Goal: Task Accomplishment & Management: Use online tool/utility

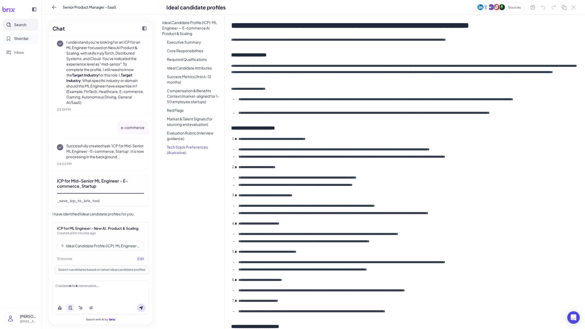
click at [21, 40] on span "Shortlist" at bounding box center [21, 38] width 15 height 5
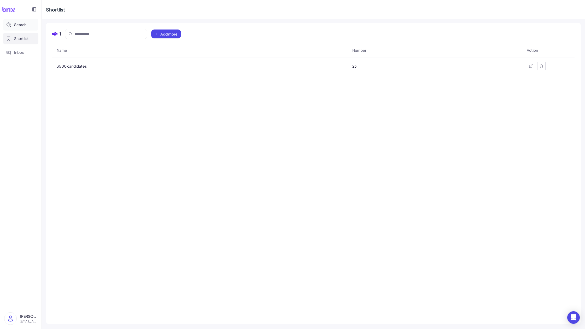
click at [23, 25] on span "Search" at bounding box center [20, 24] width 12 height 5
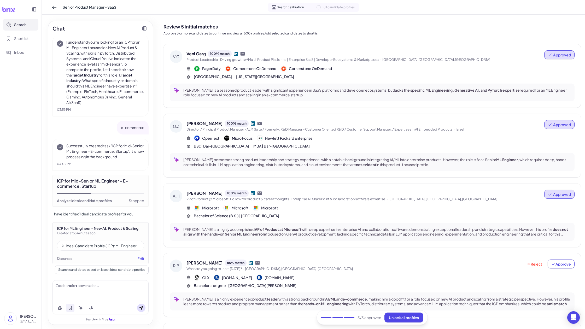
scroll to position [82, 0]
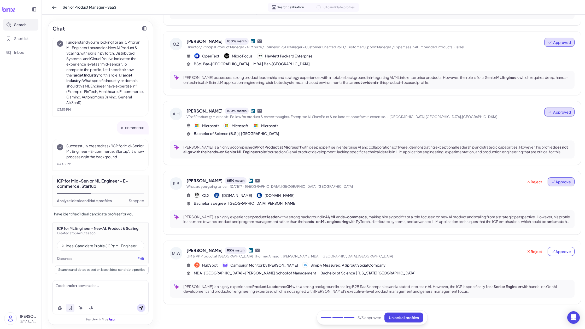
click at [559, 180] on span "Approve" at bounding box center [561, 181] width 20 height 5
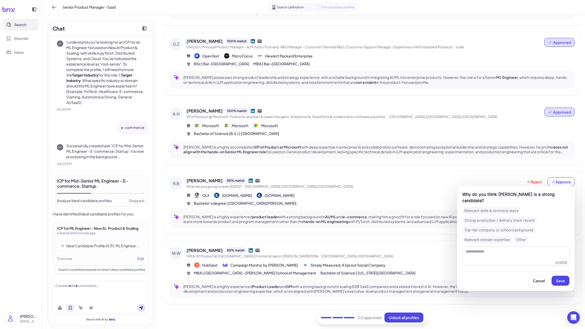
click at [502, 226] on div "Top-tier company or school background" at bounding box center [498, 230] width 73 height 8
click at [562, 278] on span "Save" at bounding box center [560, 280] width 9 height 5
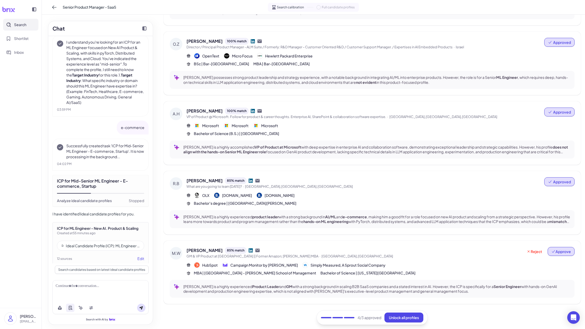
click at [562, 251] on span "Approve" at bounding box center [561, 251] width 20 height 5
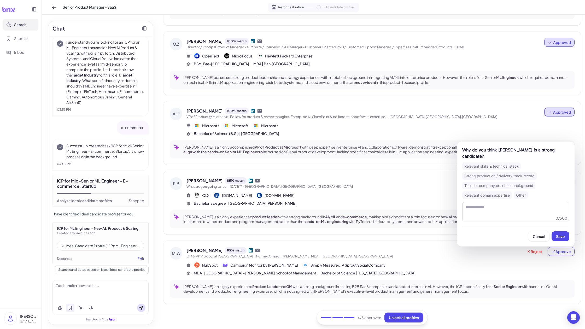
click at [484, 167] on div "Relevant skills & technical stack" at bounding box center [491, 166] width 58 height 8
click at [559, 238] on span "Save" at bounding box center [560, 236] width 9 height 5
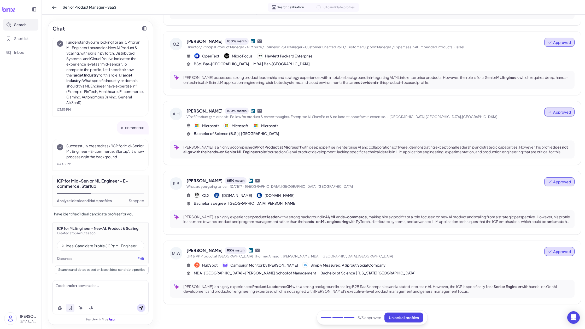
click at [557, 180] on span "Approved" at bounding box center [562, 181] width 18 height 5
drag, startPoint x: 508, startPoint y: 179, endPoint x: 547, endPoint y: 181, distance: 38.9
click at [508, 179] on div "Ryan Becker 85 % match" at bounding box center [365, 180] width 358 height 7
click at [410, 320] on button "Unlock all profiles" at bounding box center [403, 317] width 39 height 10
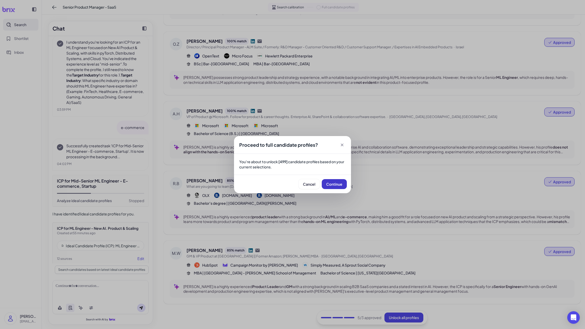
click at [340, 187] on button "Continue" at bounding box center [334, 184] width 25 height 10
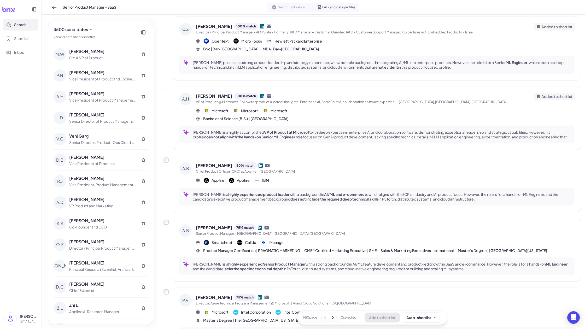
scroll to position [244, 0]
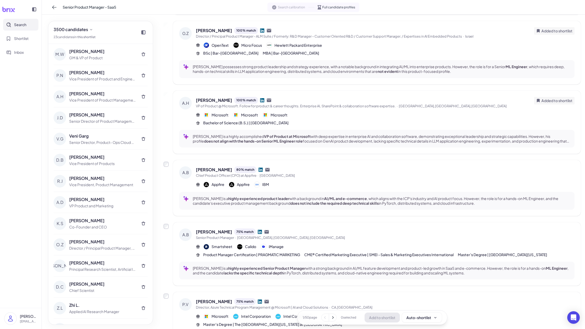
click at [562, 100] on span "Added to shortlist" at bounding box center [556, 100] width 31 height 5
click at [555, 100] on span "Added to shortlist" at bounding box center [556, 100] width 31 height 5
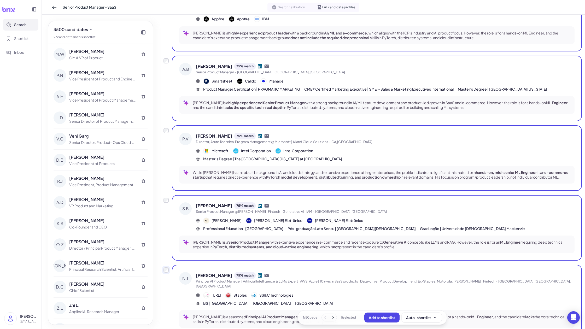
scroll to position [435, 0]
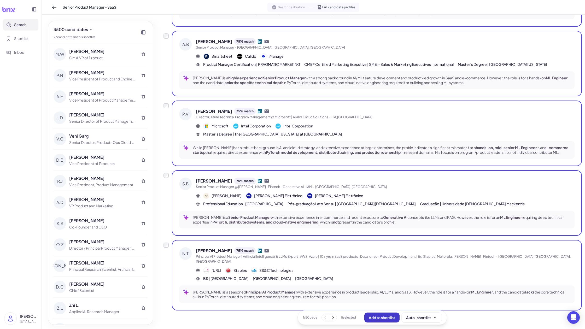
click at [384, 319] on span "Add to shortlist" at bounding box center [382, 317] width 26 height 5
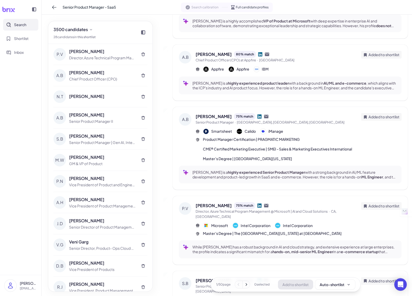
scroll to position [542, 0]
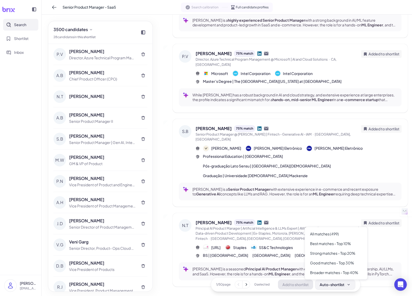
click at [342, 284] on div "Auto-shortlist" at bounding box center [335, 284] width 31 height 5
click at [326, 235] on div "All matches (499)" at bounding box center [336, 234] width 58 height 10
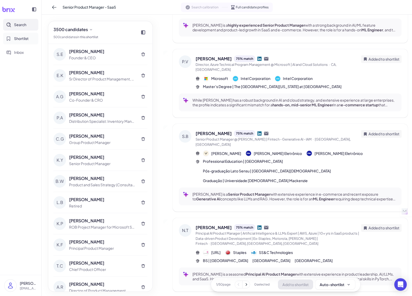
click at [19, 40] on span "Shortlist" at bounding box center [21, 38] width 15 height 5
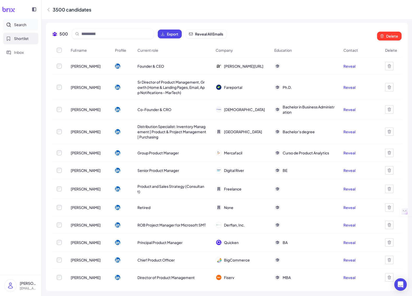
click at [17, 25] on span "Search" at bounding box center [20, 24] width 12 height 5
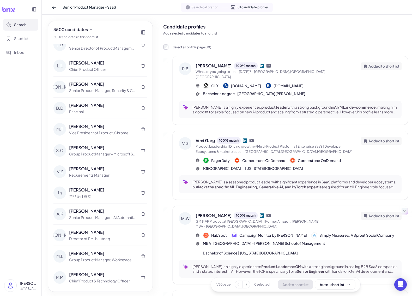
scroll to position [1118, 0]
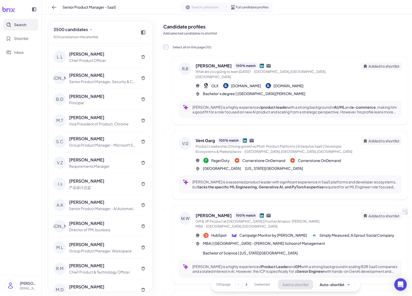
click at [104, 144] on div "Group Product Manager - Microsoft Store" at bounding box center [102, 144] width 67 height 5
click at [101, 142] on div "Saurabh Choudhury Group Product Manager - Microsoft Store" at bounding box center [102, 141] width 67 height 12
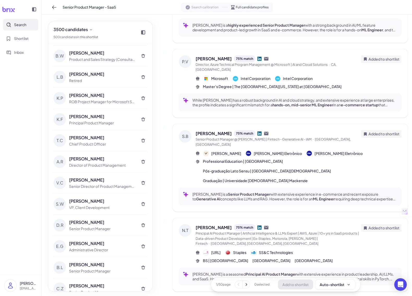
scroll to position [0, 0]
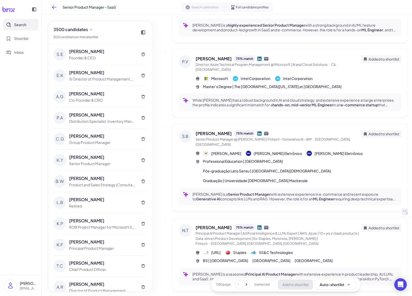
click at [52, 7] on icon at bounding box center [54, 7] width 4 height 4
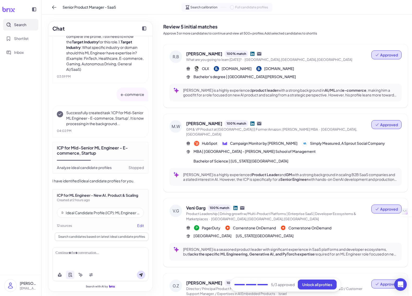
scroll to position [131, 0]
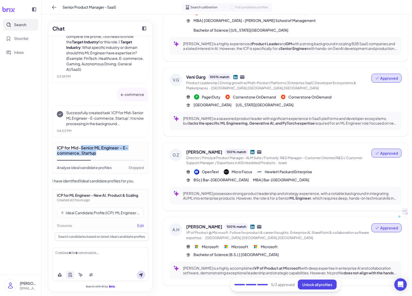
drag, startPoint x: 98, startPoint y: 149, endPoint x: 82, endPoint y: 144, distance: 17.0
click at [82, 145] on div "ICP for Mid-Senior ML Engineer - E-commerce, Startup" at bounding box center [100, 150] width 87 height 10
copy div "Senior ML Engineer - E-commerce, Startup"
click at [75, 254] on div at bounding box center [101, 252] width 90 height 5
paste div
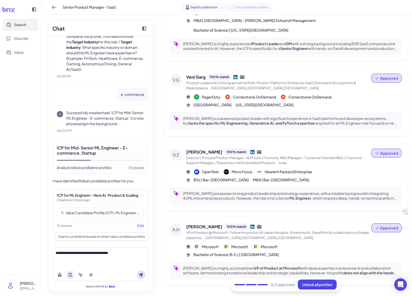
click at [57, 253] on div "**********" at bounding box center [101, 252] width 90 height 5
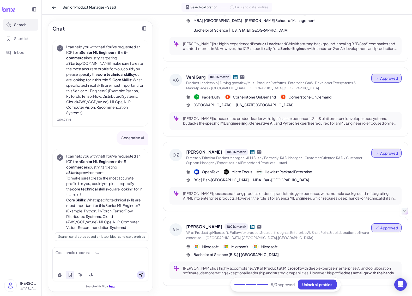
scroll to position [1239, 0]
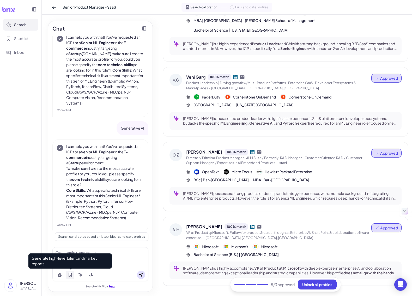
click at [68, 274] on icon at bounding box center [70, 275] width 4 height 4
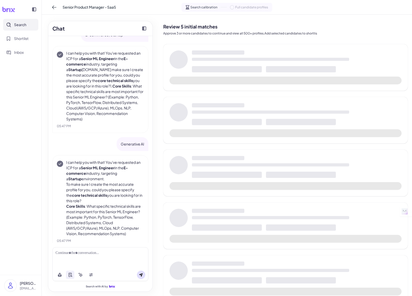
scroll to position [1154, 0]
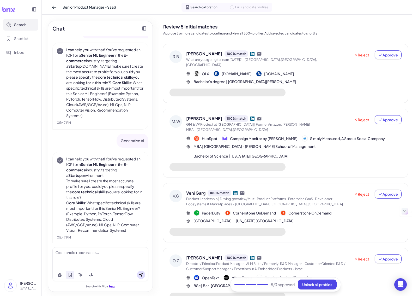
click at [10, 9] on icon at bounding box center [8, 9] width 13 height 5
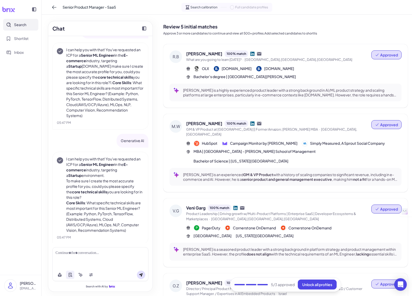
click at [11, 9] on icon at bounding box center [8, 9] width 13 height 5
click at [7, 9] on icon at bounding box center [8, 9] width 13 height 5
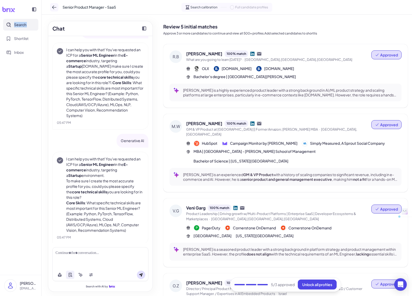
click at [55, 7] on icon at bounding box center [54, 7] width 5 height 5
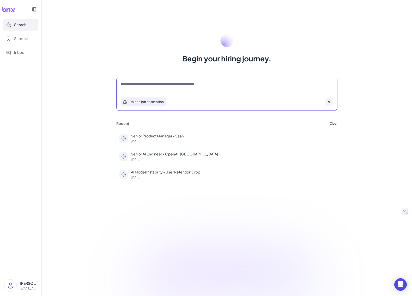
click at [181, 85] on textarea at bounding box center [227, 84] width 212 height 6
type textarea "**********"
click at [179, 89] on div "**********" at bounding box center [227, 86] width 212 height 10
click at [169, 84] on textarea "**********" at bounding box center [227, 84] width 212 height 6
drag, startPoint x: 155, startPoint y: 82, endPoint x: 111, endPoint y: 83, distance: 44.1
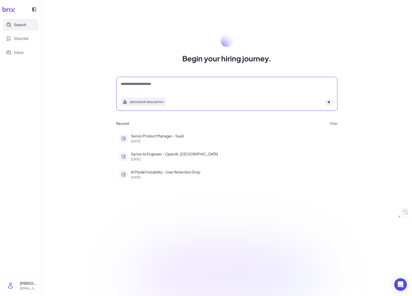
click at [111, 83] on div "**********" at bounding box center [227, 93] width 234 height 39
type textarea "**********"
click at [139, 85] on textarea at bounding box center [227, 84] width 212 height 6
type textarea "**********"
click at [178, 88] on div at bounding box center [227, 86] width 212 height 10
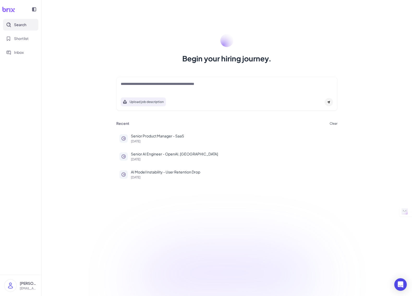
click at [181, 87] on textarea at bounding box center [227, 84] width 212 height 6
type textarea "**********"
click at [148, 136] on p "Senior Product Manager - SaaS" at bounding box center [233, 135] width 204 height 5
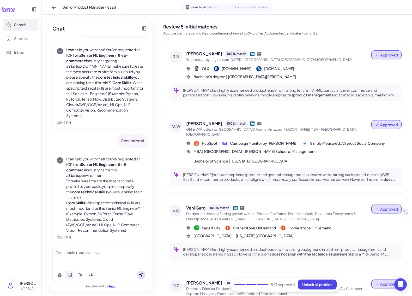
scroll to position [131, 0]
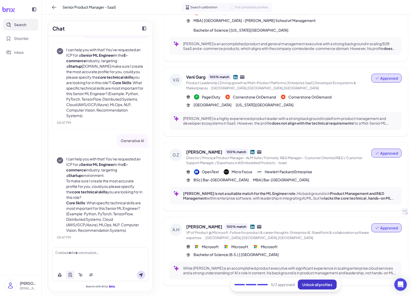
click at [326, 284] on span "Unlock all profiles" at bounding box center [318, 284] width 30 height 5
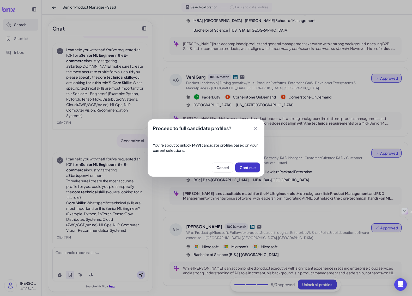
click at [243, 165] on span "Continue" at bounding box center [248, 167] width 16 height 5
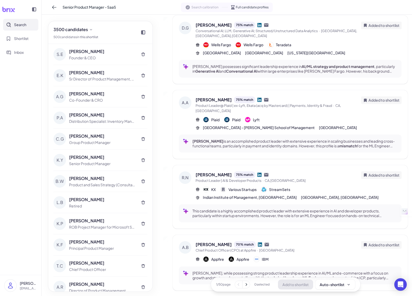
scroll to position [513, 0]
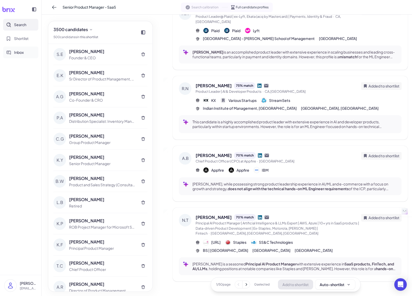
click at [17, 53] on span "Inbox" at bounding box center [19, 52] width 10 height 5
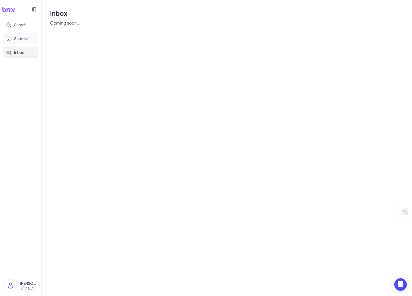
click at [21, 37] on span "Shortlist" at bounding box center [21, 38] width 15 height 5
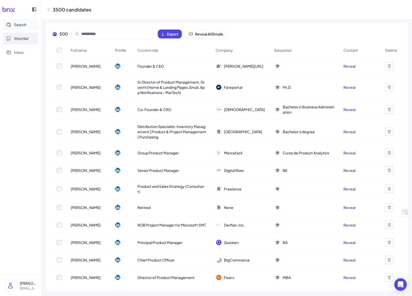
click at [17, 27] on span "Search" at bounding box center [20, 24] width 12 height 5
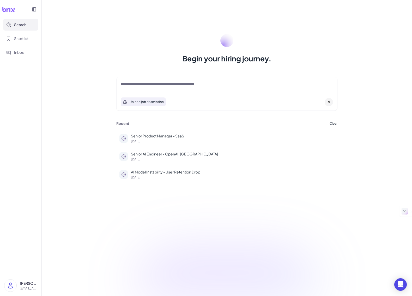
click at [152, 84] on textarea at bounding box center [227, 84] width 212 height 6
type textarea "**********"
click at [334, 124] on button "Clear" at bounding box center [334, 123] width 8 height 3
drag, startPoint x: 362, startPoint y: 154, endPoint x: 356, endPoint y: 153, distance: 6.1
click at [362, 154] on span "Ok" at bounding box center [362, 153] width 5 height 5
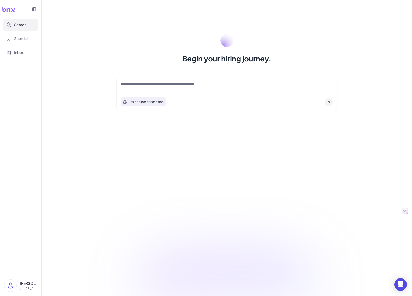
click at [172, 86] on textarea at bounding box center [227, 84] width 212 height 6
type textarea "**********"
